Goal: Task Accomplishment & Management: Use online tool/utility

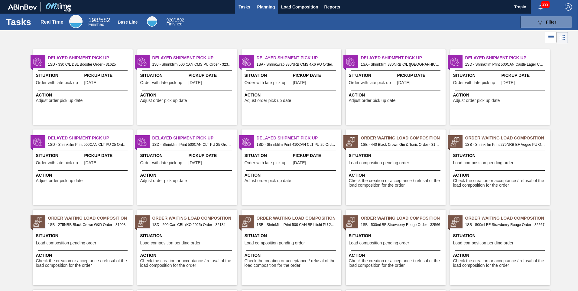
click at [272, 6] on span "Planning" at bounding box center [266, 6] width 18 height 7
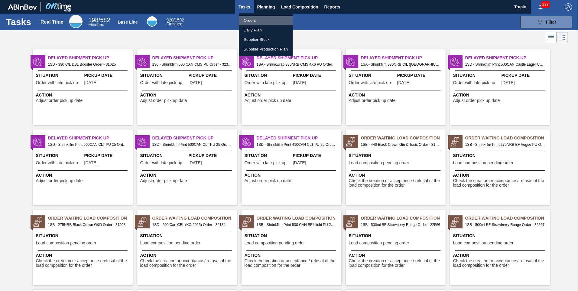
click at [258, 20] on li "Orders" at bounding box center [266, 21] width 54 height 10
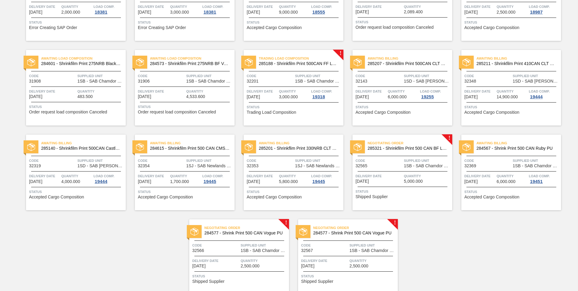
scroll to position [201, 0]
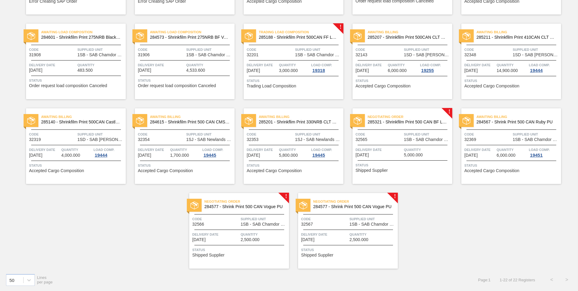
click at [342, 228] on div "Negotiating Order 284577 - Shrink Print 500 CAN Vogue PU Code 32567 Supplied Un…" at bounding box center [348, 231] width 100 height 76
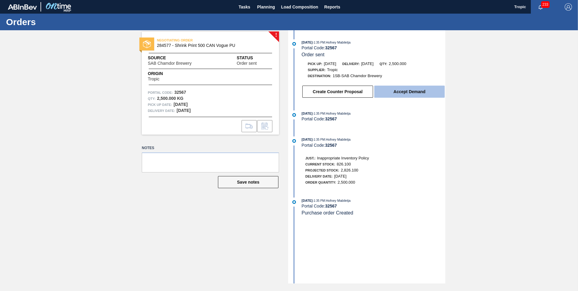
click at [404, 95] on button "Accept Demand" at bounding box center [409, 92] width 70 height 12
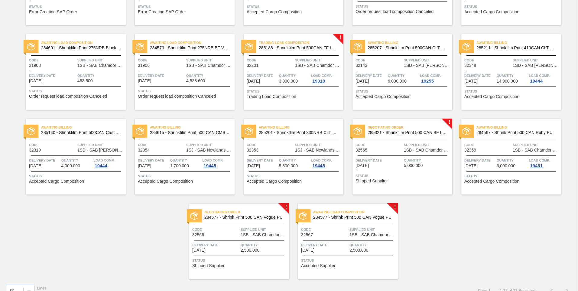
scroll to position [201, 0]
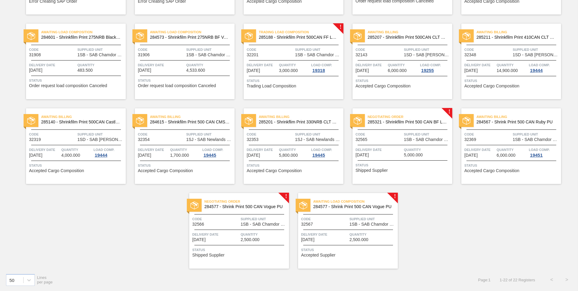
click at [255, 220] on span "Supplied Unit" at bounding box center [264, 219] width 47 height 6
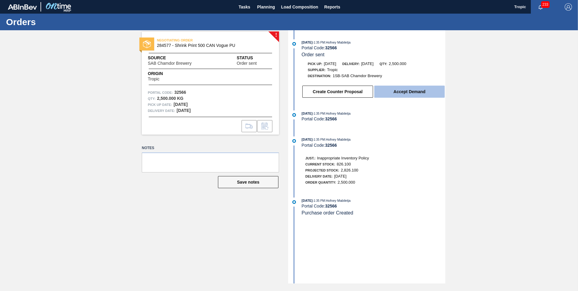
click at [406, 94] on button "Accept Demand" at bounding box center [409, 92] width 70 height 12
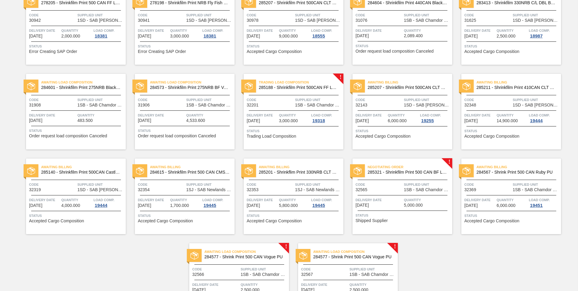
scroll to position [151, 0]
click at [400, 188] on div "Code 32565" at bounding box center [378, 186] width 47 height 11
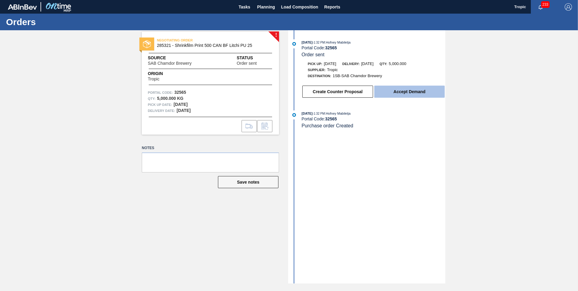
click at [404, 93] on button "Accept Demand" at bounding box center [409, 92] width 70 height 12
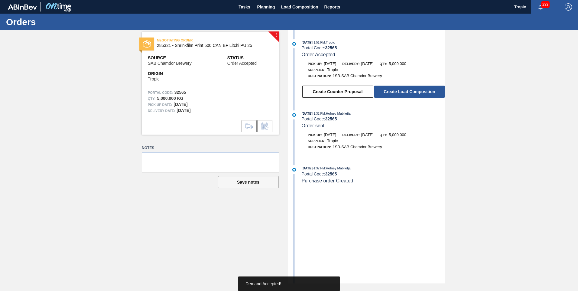
click at [404, 93] on button "Create Load Composition" at bounding box center [409, 92] width 70 height 12
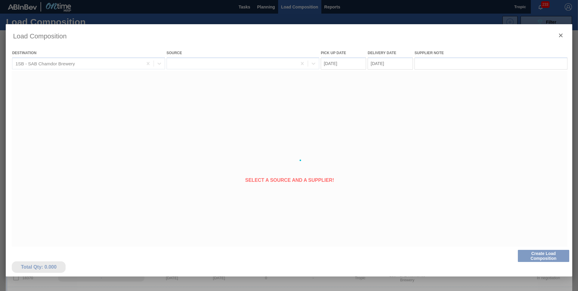
type Date "[DATE]"
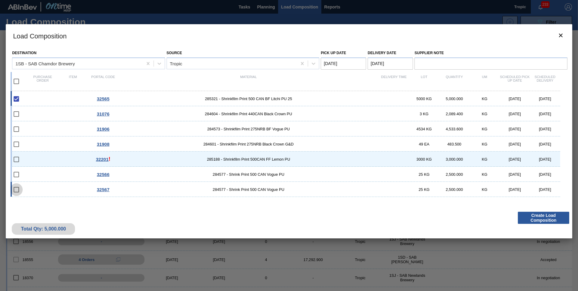
click at [16, 189] on input "checkbox" at bounding box center [16, 189] width 13 height 13
checkbox input "false"
click at [17, 173] on input "checkbox" at bounding box center [16, 174] width 13 height 13
checkbox input "false"
click at [18, 160] on input "checkbox" at bounding box center [16, 159] width 13 height 13
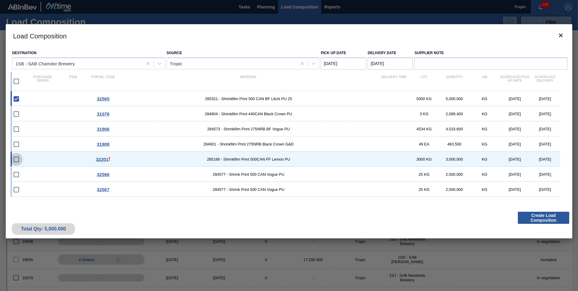
checkbox input "false"
click at [16, 145] on input "checkbox" at bounding box center [16, 144] width 13 height 13
checkbox input "false"
click at [16, 126] on input "checkbox" at bounding box center [16, 129] width 13 height 13
checkbox input "false"
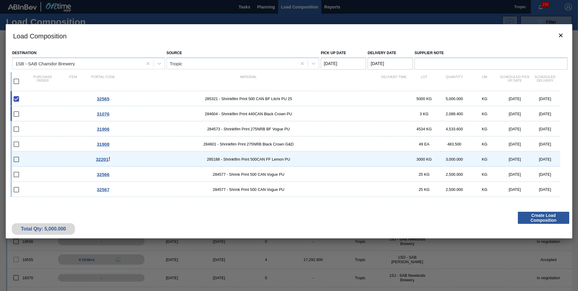
click at [16, 117] on input "checkbox" at bounding box center [16, 114] width 13 height 13
checkbox input "false"
click at [18, 78] on input "checkbox" at bounding box center [16, 81] width 13 height 13
checkbox input "true"
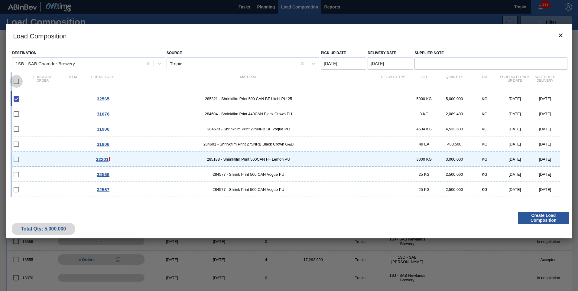
checkbox input "true"
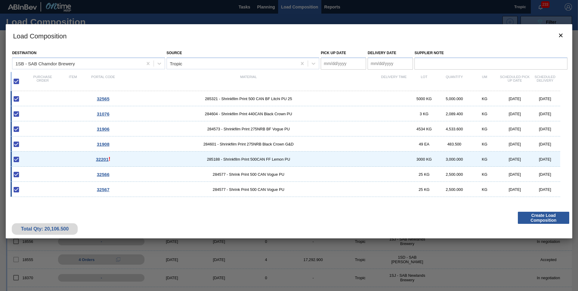
click at [340, 66] on Date "Pick up Date" at bounding box center [343, 63] width 45 height 12
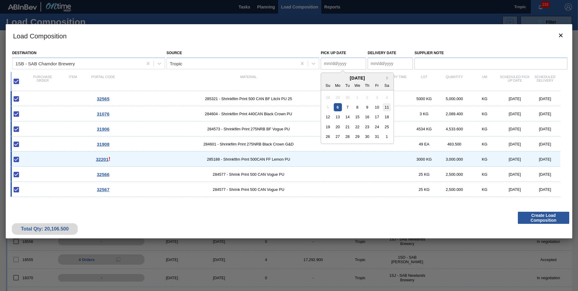
click at [388, 106] on div "11" at bounding box center [387, 107] width 8 height 8
type Date "[DATE]"
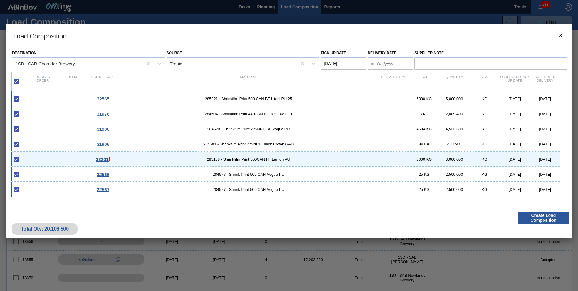
click at [390, 61] on Date "Delivery Date" at bounding box center [390, 63] width 45 height 12
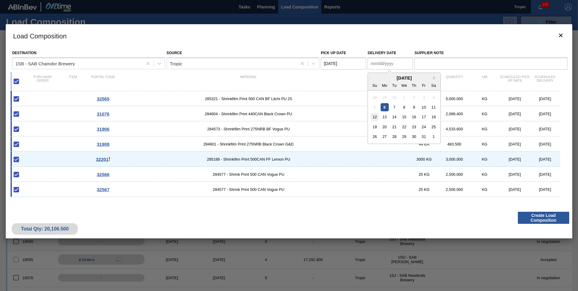
click at [372, 117] on div "12" at bounding box center [375, 117] width 8 height 8
type Date "[DATE]"
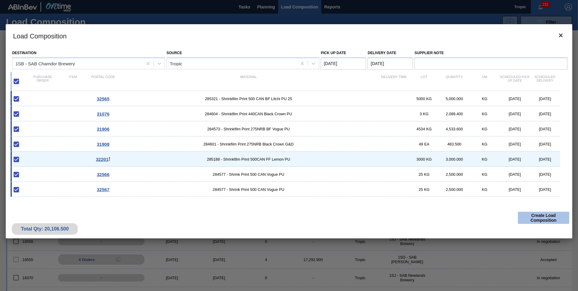
click at [527, 215] on button "Create Load Composition" at bounding box center [543, 218] width 51 height 12
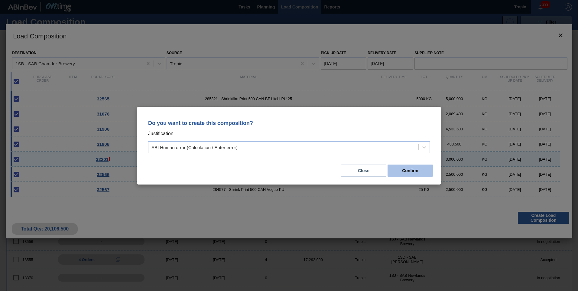
click at [398, 168] on button "Confirm" at bounding box center [410, 170] width 45 height 12
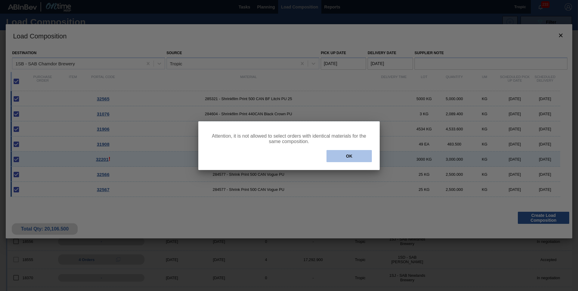
click at [349, 155] on button "OK" at bounding box center [348, 156] width 45 height 12
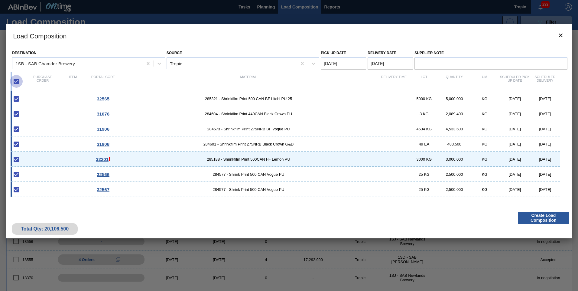
click at [14, 81] on input "checkbox" at bounding box center [16, 81] width 13 height 13
checkbox input "false"
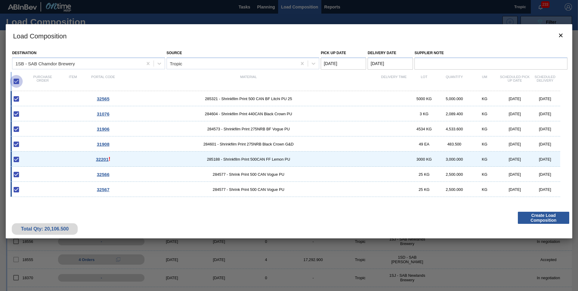
checkbox input "false"
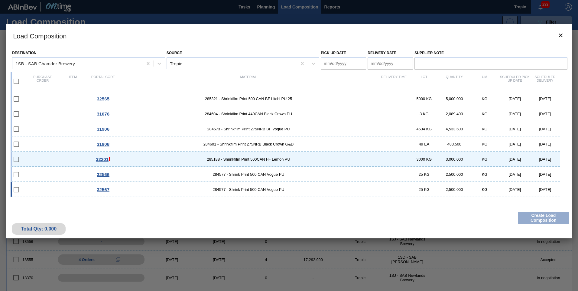
click at [15, 190] on input "checkbox" at bounding box center [16, 189] width 13 height 13
checkbox input "false"
click at [15, 177] on input "checkbox" at bounding box center [16, 174] width 13 height 13
checkbox input "false"
click at [18, 81] on input "checkbox" at bounding box center [16, 81] width 13 height 13
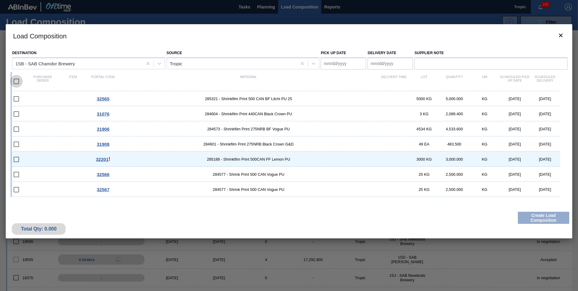
checkbox input "true"
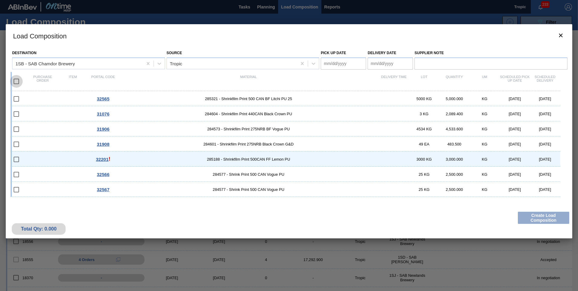
checkbox input "true"
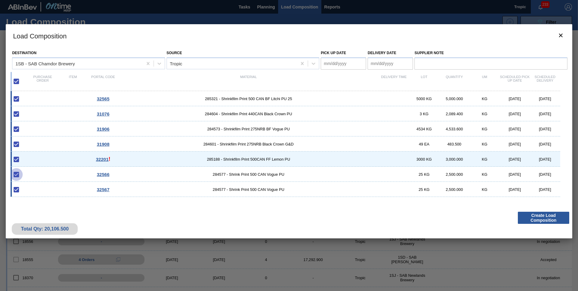
click at [14, 174] on input "checkbox" at bounding box center [16, 174] width 13 height 13
click at [18, 175] on input "checkbox" at bounding box center [16, 174] width 13 height 13
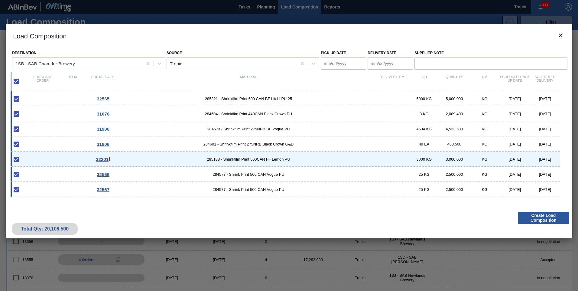
click at [18, 175] on input "checkbox" at bounding box center [16, 174] width 13 height 13
drag, startPoint x: 18, startPoint y: 175, endPoint x: 20, endPoint y: 168, distance: 7.4
click at [18, 175] on input "checkbox" at bounding box center [16, 174] width 13 height 13
checkbox input "true"
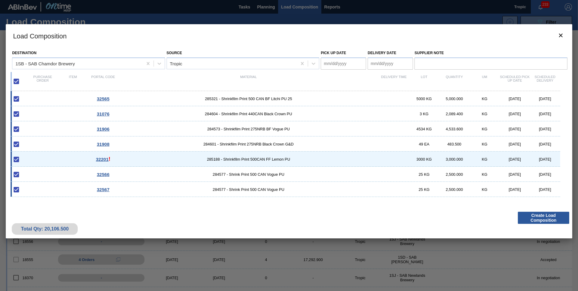
click at [21, 143] on input "checkbox" at bounding box center [16, 144] width 13 height 13
click at [17, 143] on input "checkbox" at bounding box center [16, 144] width 13 height 13
checkbox input "true"
click at [16, 130] on input "checkbox" at bounding box center [16, 129] width 13 height 13
checkbox input "true"
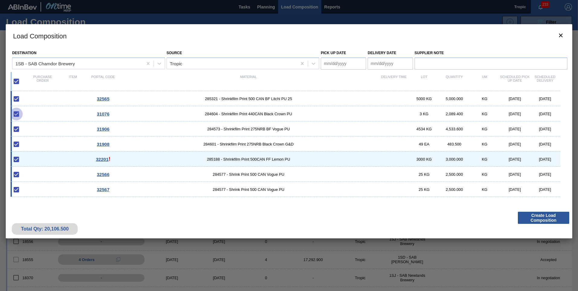
click at [18, 115] on input "checkbox" at bounding box center [16, 114] width 13 height 13
checkbox input "true"
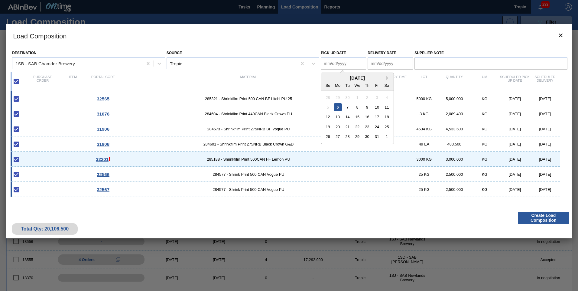
click at [349, 65] on Date "Pick up Date" at bounding box center [343, 63] width 45 height 12
click at [392, 109] on div "[DATE] Su Mo Tu We Th Fr Sa 28 29 30 1 2 3 4 5 6 7 8 9 10 11 12 13 14 15 16 17 …" at bounding box center [357, 108] width 73 height 71
click at [390, 105] on div "11" at bounding box center [387, 107] width 8 height 8
type Date "[DATE]"
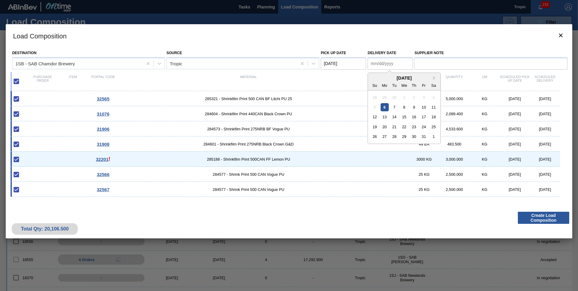
click at [385, 62] on Date "Delivery Date" at bounding box center [390, 63] width 45 height 12
click at [373, 116] on div "12" at bounding box center [375, 117] width 8 height 8
type Date "[DATE]"
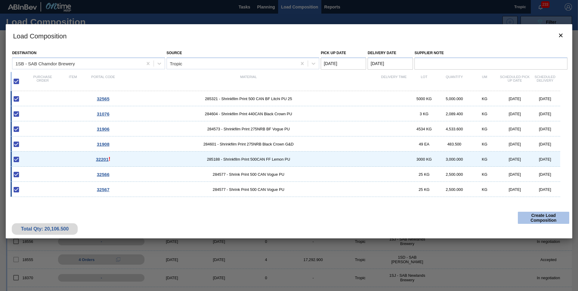
click at [519, 214] on button "Create Load Composition" at bounding box center [543, 218] width 51 height 12
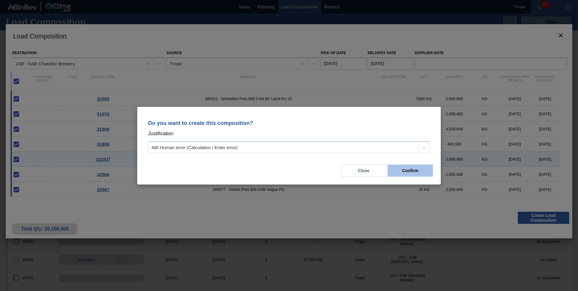
click at [415, 170] on button "Confirm" at bounding box center [410, 170] width 45 height 12
